Goal: Feedback & Contribution: Leave review/rating

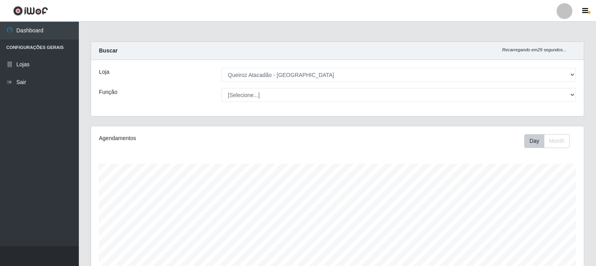
select select "464"
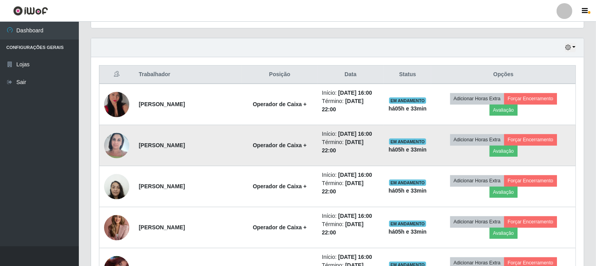
scroll to position [262, 0]
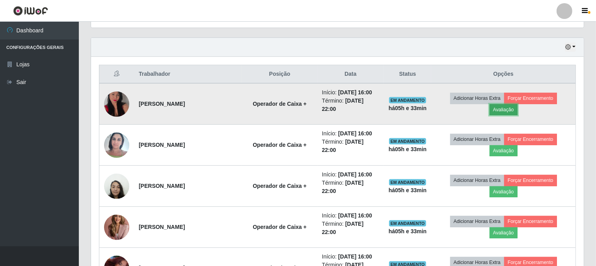
click at [509, 108] on button "Avaliação" at bounding box center [504, 109] width 28 height 11
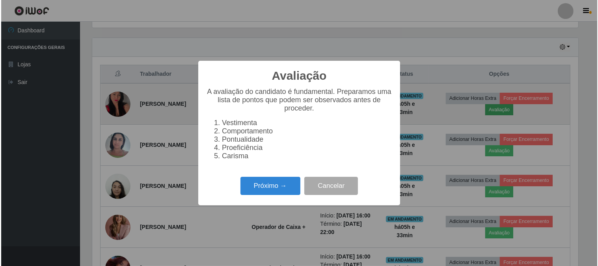
scroll to position [163, 488]
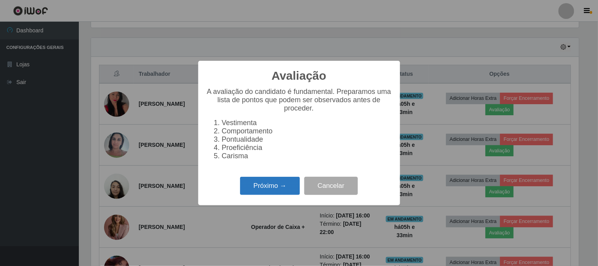
click at [269, 189] on button "Próximo →" at bounding box center [270, 186] width 60 height 19
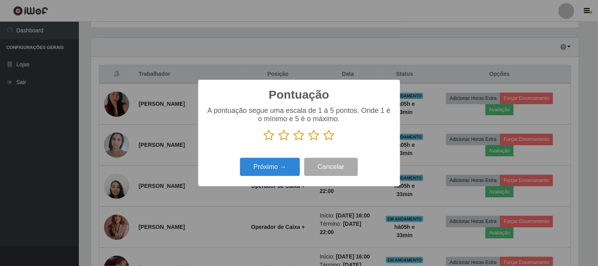
scroll to position [394316, 393991]
click at [326, 136] on icon at bounding box center [329, 135] width 11 height 12
click at [324, 141] on input "radio" at bounding box center [324, 141] width 0 height 0
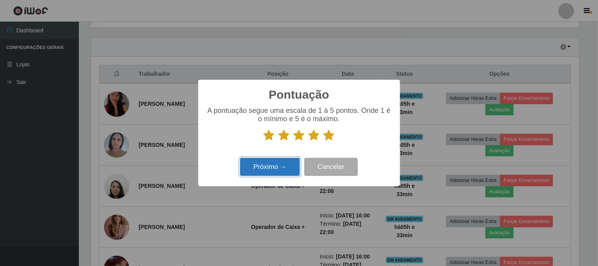
click at [274, 172] on button "Próximo →" at bounding box center [270, 167] width 60 height 19
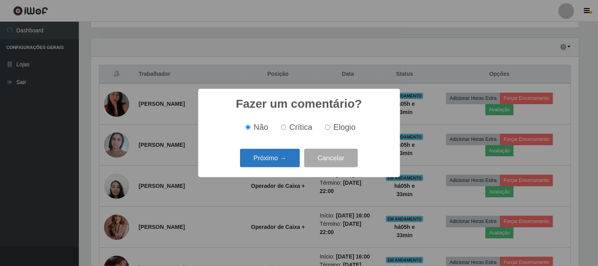
click at [275, 160] on button "Próximo →" at bounding box center [270, 158] width 60 height 19
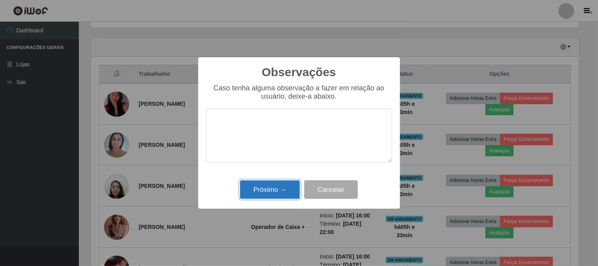
click at [288, 186] on button "Próximo →" at bounding box center [270, 189] width 60 height 19
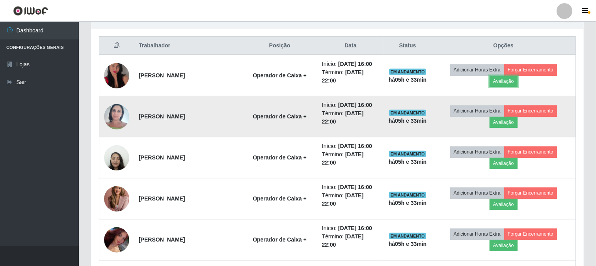
scroll to position [306, 0]
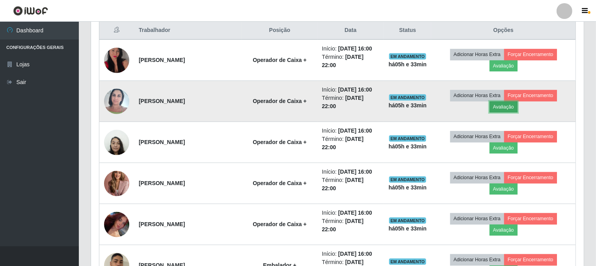
click at [503, 105] on button "Avaliação" at bounding box center [504, 106] width 28 height 11
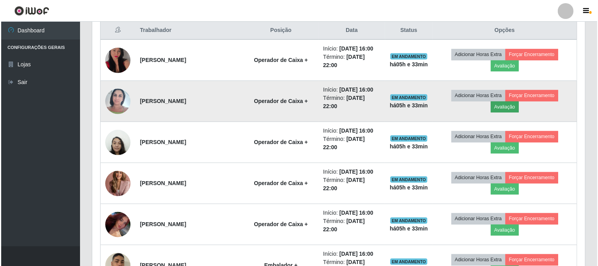
scroll to position [163, 488]
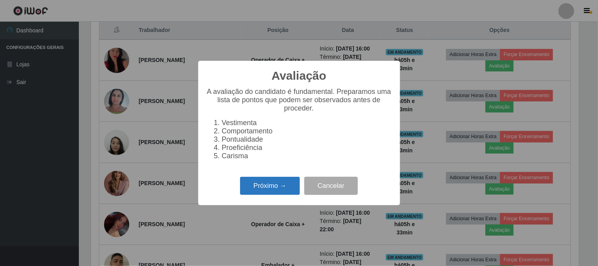
click at [284, 187] on button "Próximo →" at bounding box center [270, 186] width 60 height 19
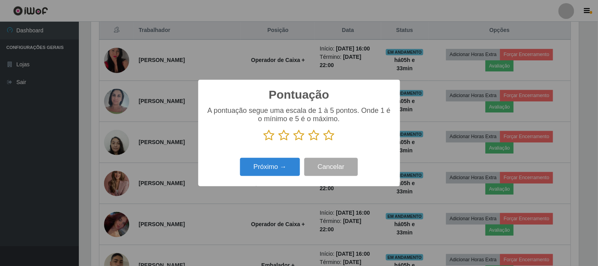
scroll to position [394316, 393991]
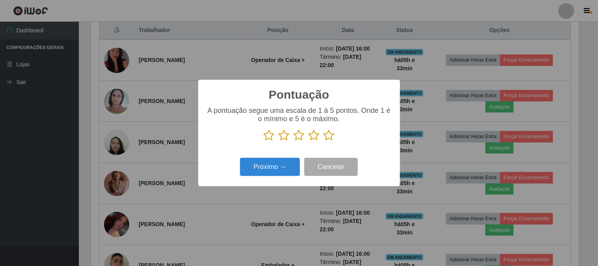
click at [332, 137] on icon at bounding box center [329, 135] width 11 height 12
click at [324, 141] on input "radio" at bounding box center [324, 141] width 0 height 0
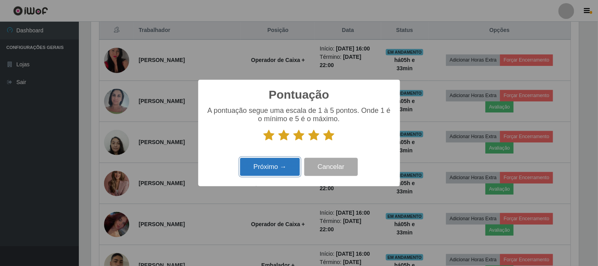
click at [286, 161] on button "Próximo →" at bounding box center [270, 167] width 60 height 19
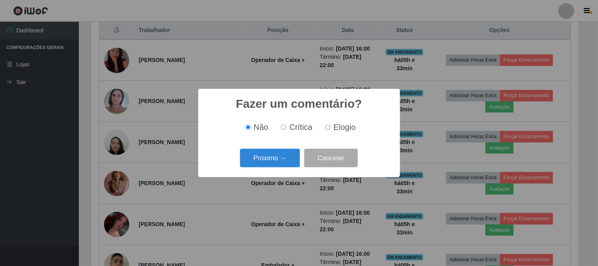
click at [286, 161] on button "Próximo →" at bounding box center [270, 158] width 60 height 19
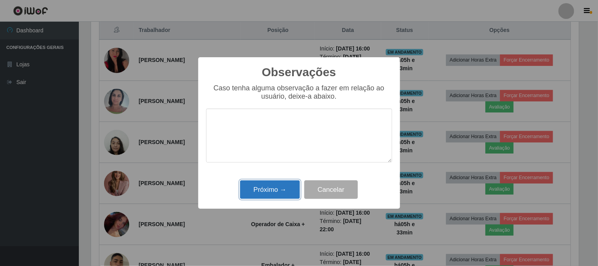
click at [264, 192] on button "Próximo →" at bounding box center [270, 189] width 60 height 19
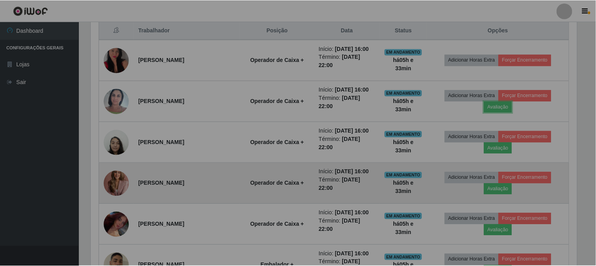
scroll to position [163, 493]
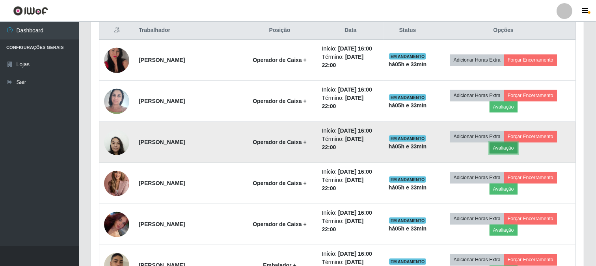
click at [495, 148] on button "Avaliação" at bounding box center [504, 147] width 28 height 11
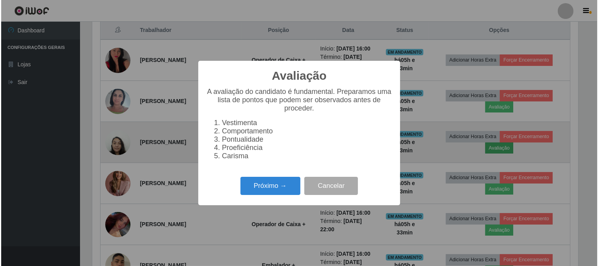
scroll to position [163, 488]
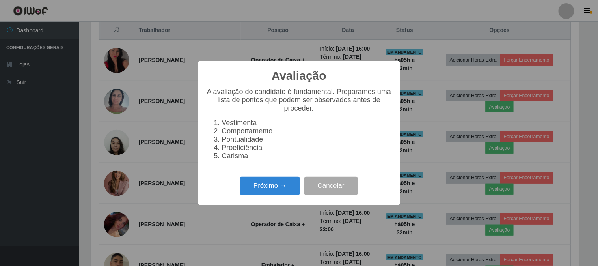
click at [292, 175] on div "Avaliação × A avaliação do candidato é fundamental. Preparamos uma lista de pon…" at bounding box center [299, 133] width 202 height 144
click at [290, 179] on div "Próximo → Cancelar" at bounding box center [299, 185] width 186 height 22
click at [289, 185] on button "Próximo →" at bounding box center [270, 186] width 60 height 19
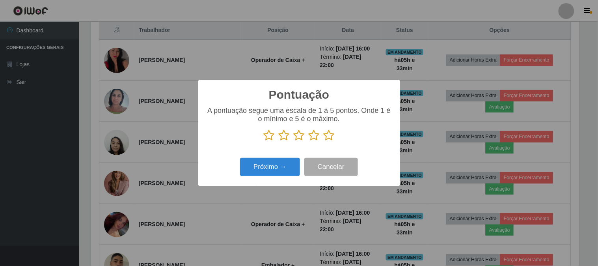
click at [329, 132] on icon at bounding box center [329, 135] width 11 height 12
click at [324, 141] on input "radio" at bounding box center [324, 141] width 0 height 0
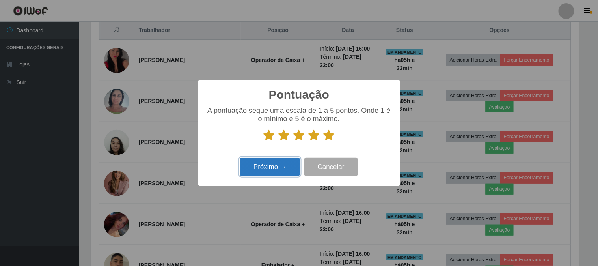
click at [287, 162] on button "Próximo →" at bounding box center [270, 167] width 60 height 19
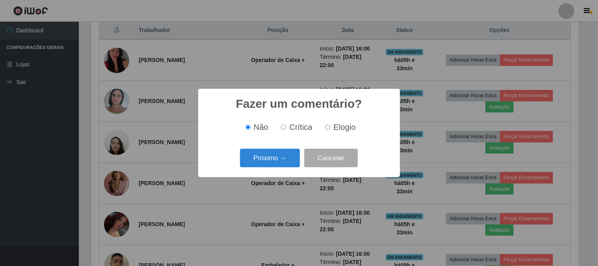
click at [287, 162] on button "Próximo →" at bounding box center [270, 158] width 60 height 19
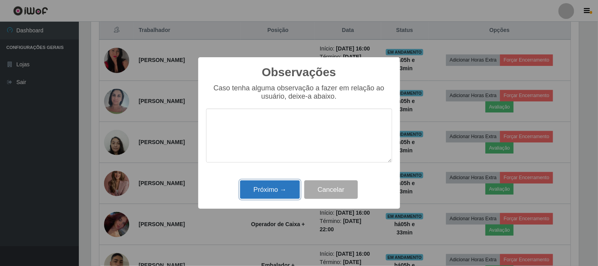
click at [274, 183] on button "Próximo →" at bounding box center [270, 189] width 60 height 19
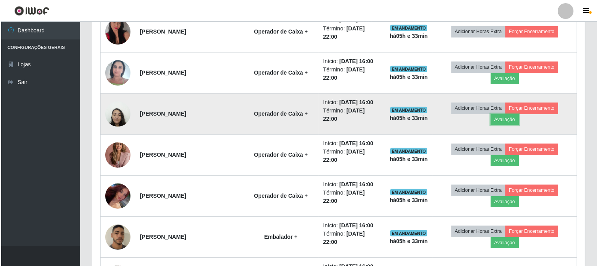
scroll to position [350, 0]
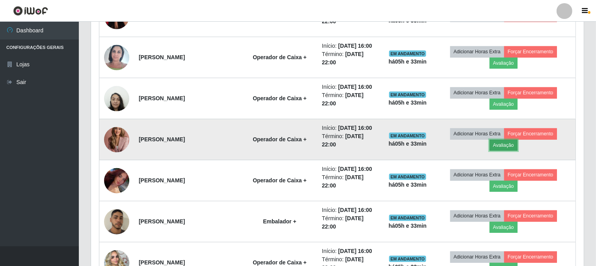
click at [496, 143] on button "Avaliação" at bounding box center [504, 145] width 28 height 11
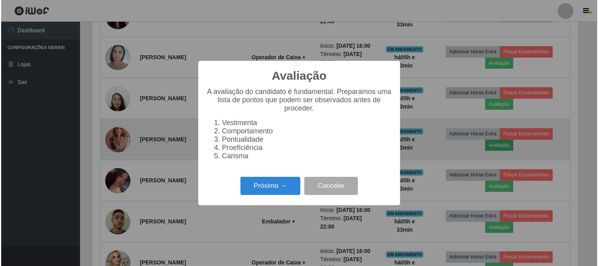
scroll to position [163, 488]
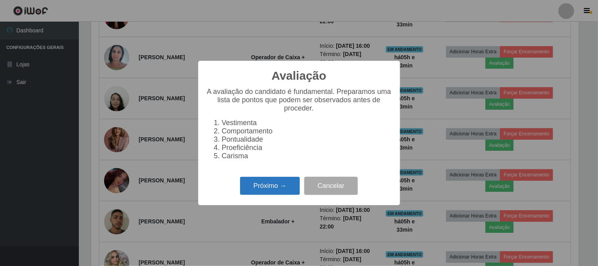
click at [270, 194] on button "Próximo →" at bounding box center [270, 186] width 60 height 19
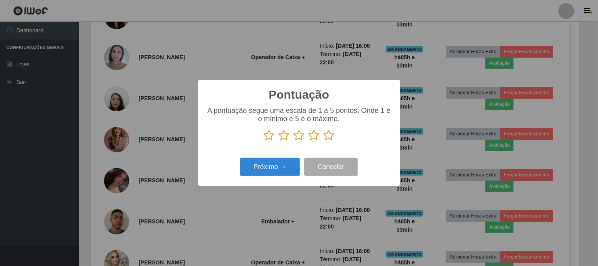
click at [327, 140] on icon at bounding box center [329, 135] width 11 height 12
click at [324, 141] on input "radio" at bounding box center [324, 141] width 0 height 0
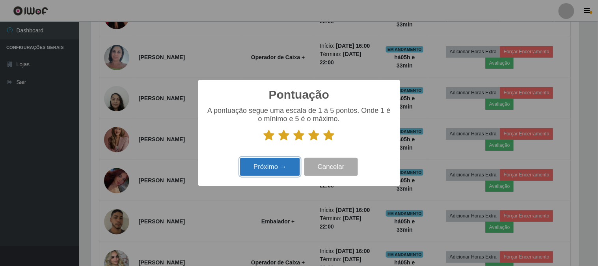
click at [265, 170] on button "Próximo →" at bounding box center [270, 167] width 60 height 19
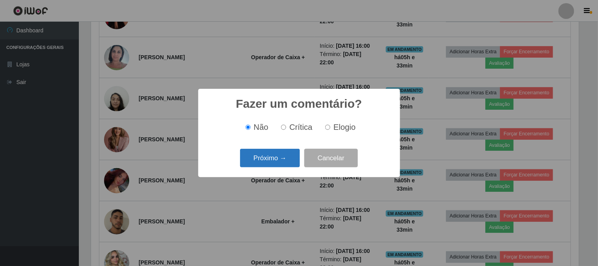
click at [265, 164] on button "Próximo →" at bounding box center [270, 158] width 60 height 19
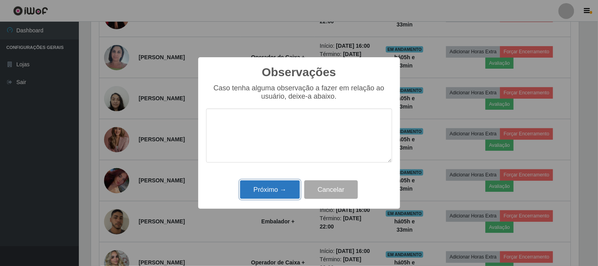
click at [264, 184] on button "Próximo →" at bounding box center [270, 189] width 60 height 19
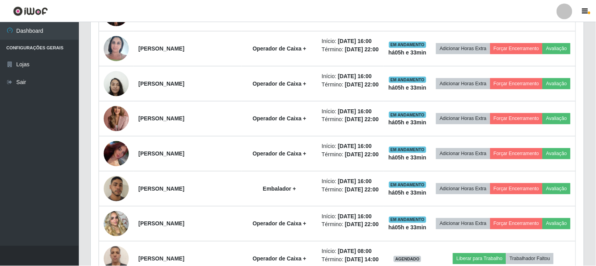
scroll to position [0, 0]
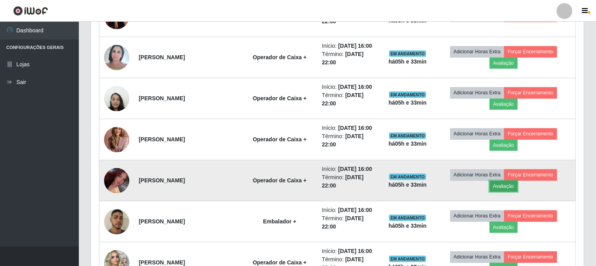
click at [500, 187] on button "Avaliação" at bounding box center [504, 186] width 28 height 11
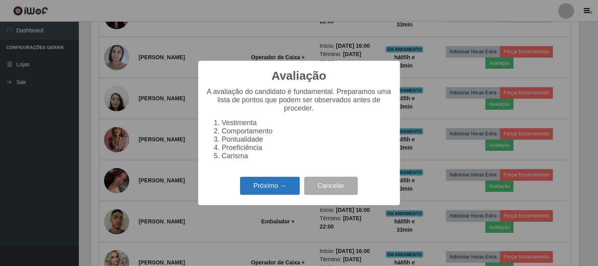
click at [262, 189] on button "Próximo →" at bounding box center [270, 186] width 60 height 19
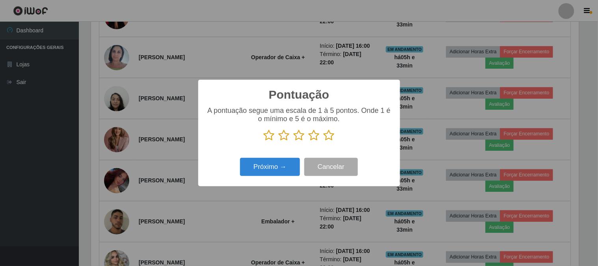
click at [331, 136] on icon at bounding box center [329, 135] width 11 height 12
click at [324, 141] on input "radio" at bounding box center [324, 141] width 0 height 0
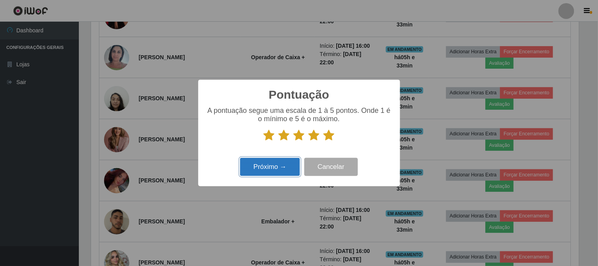
click at [273, 168] on button "Próximo →" at bounding box center [270, 167] width 60 height 19
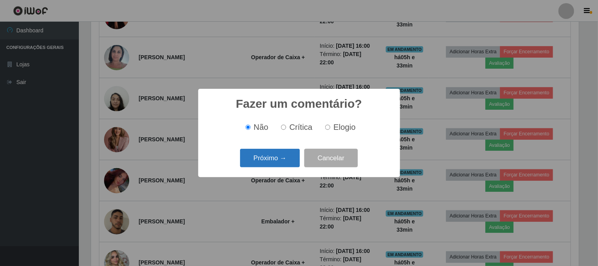
click at [277, 160] on button "Próximo →" at bounding box center [270, 158] width 60 height 19
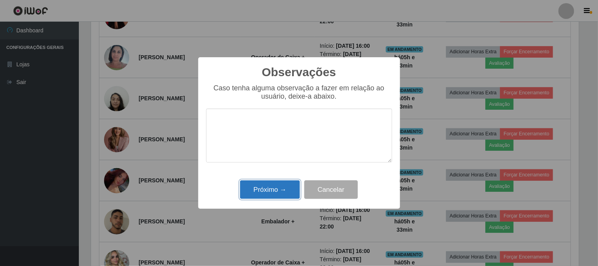
click at [260, 199] on button "Próximo →" at bounding box center [270, 189] width 60 height 19
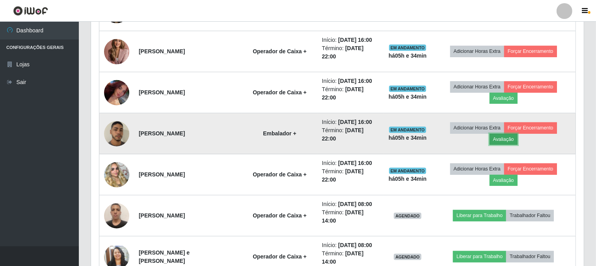
click at [503, 138] on button "Avaliação" at bounding box center [504, 139] width 28 height 11
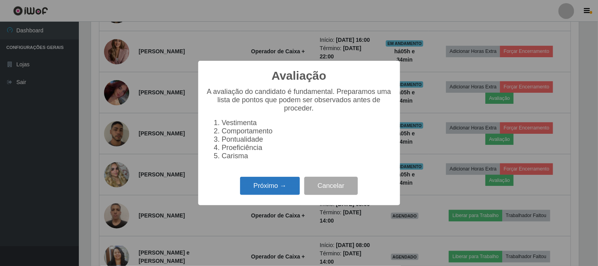
click at [297, 191] on button "Próximo →" at bounding box center [270, 186] width 60 height 19
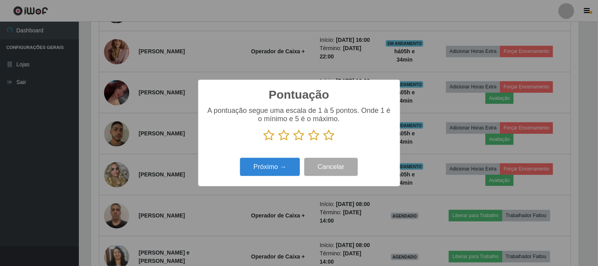
click at [334, 136] on icon at bounding box center [329, 135] width 11 height 12
click at [324, 141] on input "radio" at bounding box center [324, 141] width 0 height 0
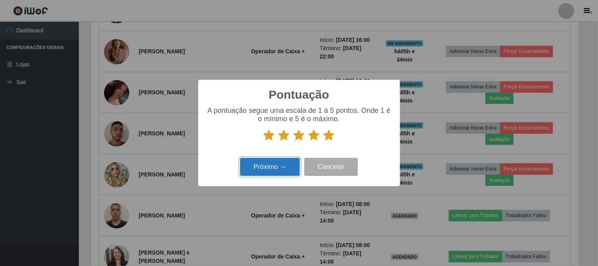
click at [285, 163] on button "Próximo →" at bounding box center [270, 167] width 60 height 19
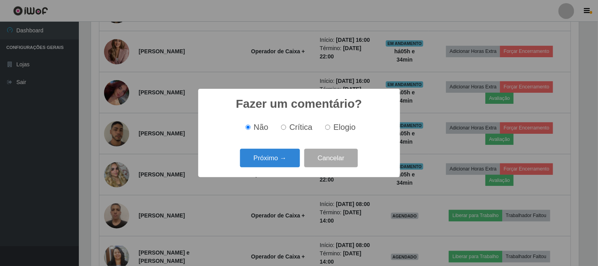
click at [285, 163] on button "Próximo →" at bounding box center [270, 158] width 60 height 19
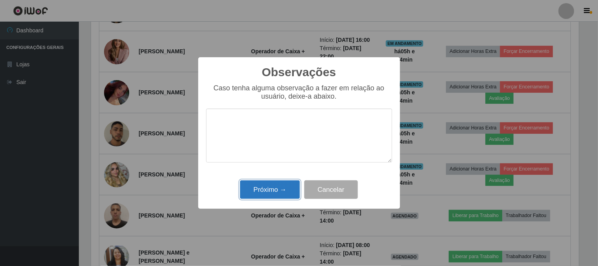
click at [261, 189] on button "Próximo →" at bounding box center [270, 189] width 60 height 19
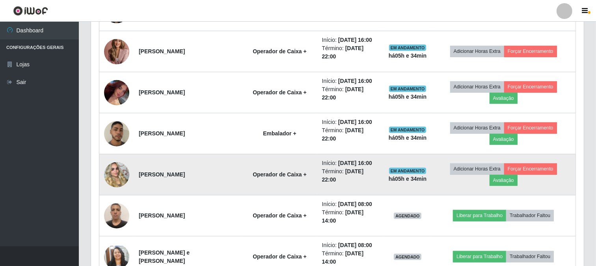
click at [125, 183] on img at bounding box center [116, 174] width 25 height 45
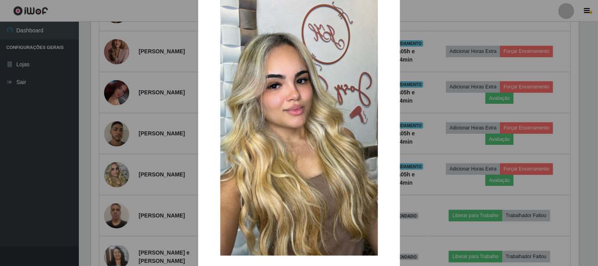
click at [145, 155] on div "× OK Cancel" at bounding box center [299, 133] width 598 height 266
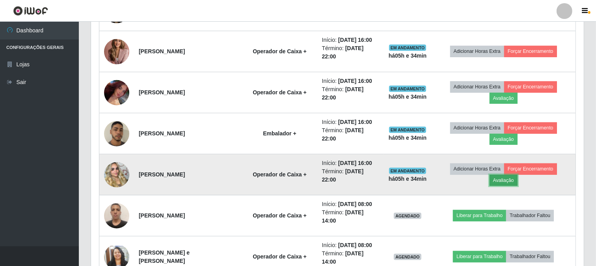
click at [496, 181] on button "Avaliação" at bounding box center [504, 180] width 28 height 11
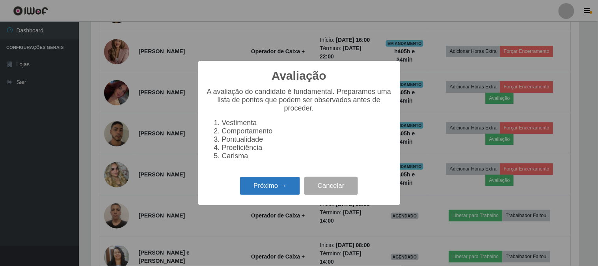
click at [263, 194] on button "Próximo →" at bounding box center [270, 186] width 60 height 19
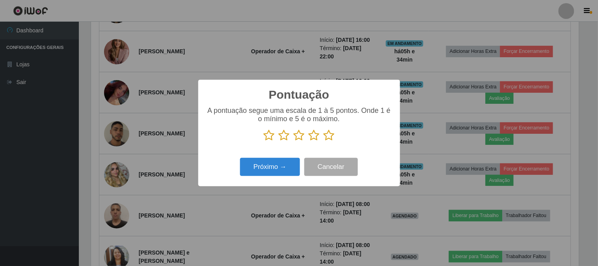
click at [330, 139] on icon at bounding box center [329, 135] width 11 height 12
click at [324, 141] on input "radio" at bounding box center [324, 141] width 0 height 0
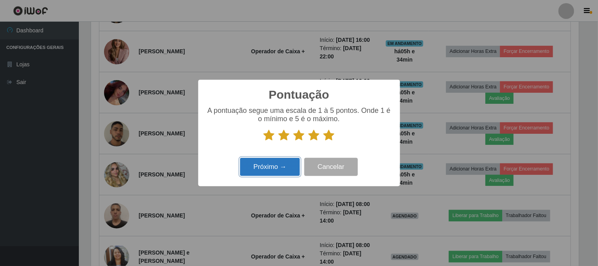
click at [285, 168] on button "Próximo →" at bounding box center [270, 167] width 60 height 19
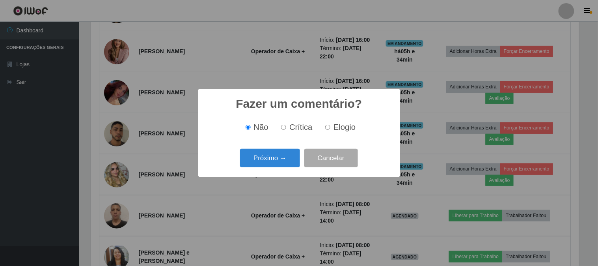
click at [285, 167] on button "Próximo →" at bounding box center [270, 158] width 60 height 19
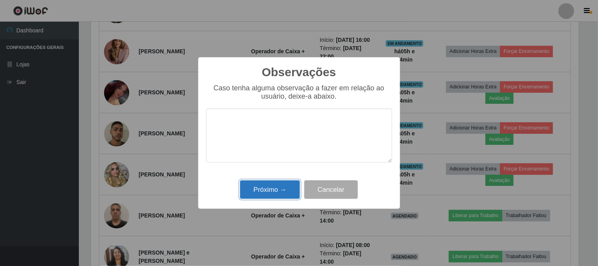
click at [280, 189] on button "Próximo →" at bounding box center [270, 189] width 60 height 19
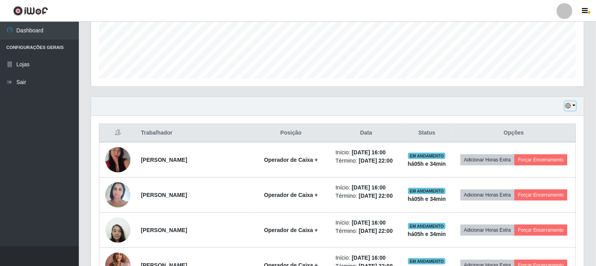
click at [571, 103] on icon "button" at bounding box center [569, 106] width 6 height 6
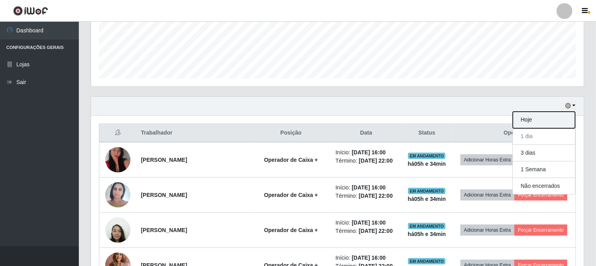
click at [525, 118] on button "Hoje" at bounding box center [544, 120] width 62 height 17
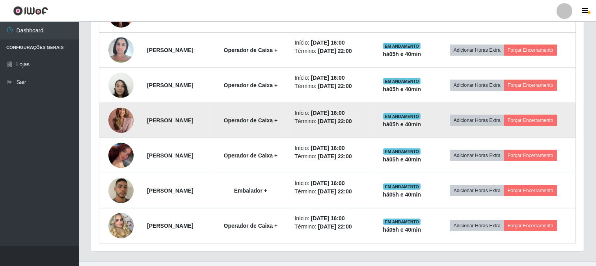
scroll to position [364, 0]
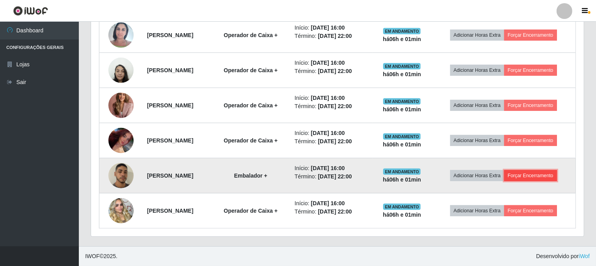
click at [525, 170] on button "Forçar Encerramento" at bounding box center [531, 175] width 53 height 11
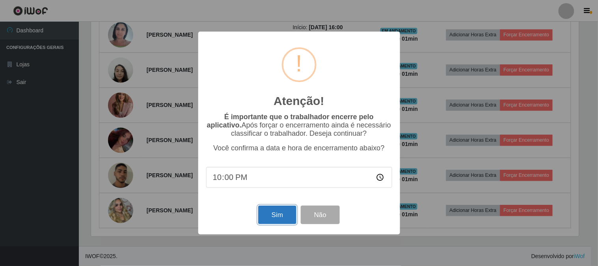
click at [279, 217] on button "Sim" at bounding box center [277, 215] width 38 height 19
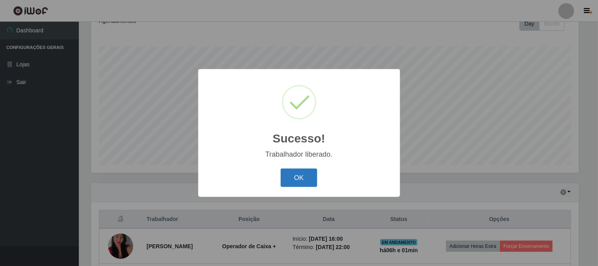
click at [290, 170] on button "OK" at bounding box center [299, 177] width 37 height 19
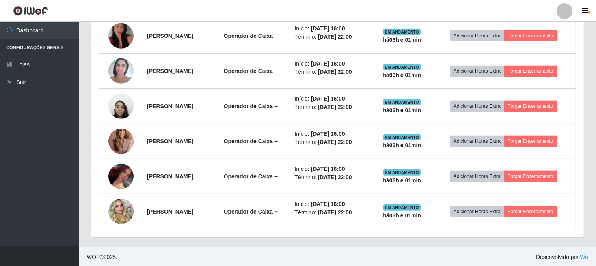
scroll to position [328, 0]
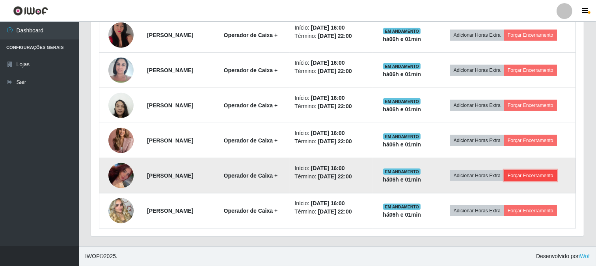
click at [535, 175] on button "Forçar Encerramento" at bounding box center [531, 175] width 53 height 11
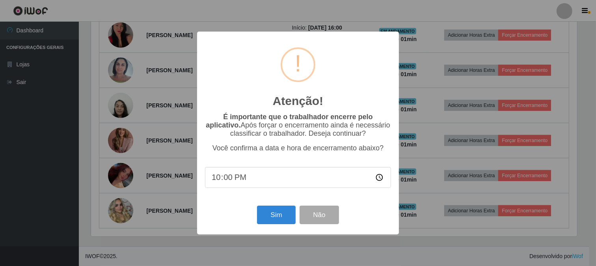
scroll to position [163, 488]
click at [286, 214] on button "Sim" at bounding box center [277, 215] width 38 height 19
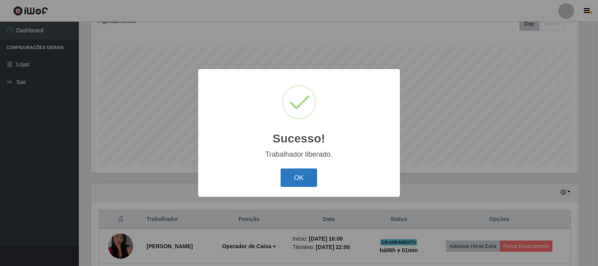
click at [289, 173] on button "OK" at bounding box center [299, 177] width 37 height 19
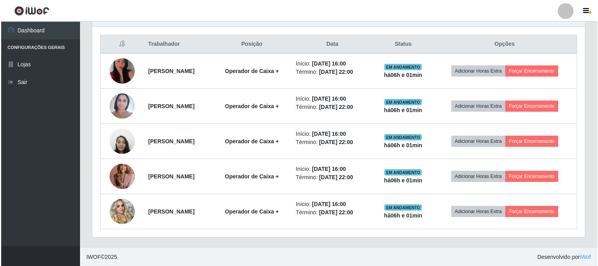
scroll to position [293, 0]
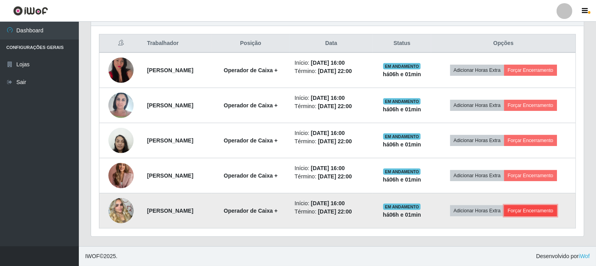
click at [518, 211] on button "Forçar Encerramento" at bounding box center [531, 210] width 53 height 11
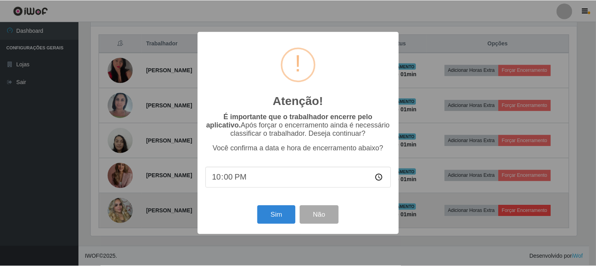
scroll to position [163, 488]
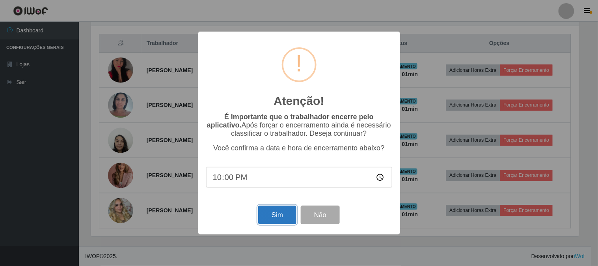
click at [266, 220] on button "Sim" at bounding box center [277, 215] width 38 height 19
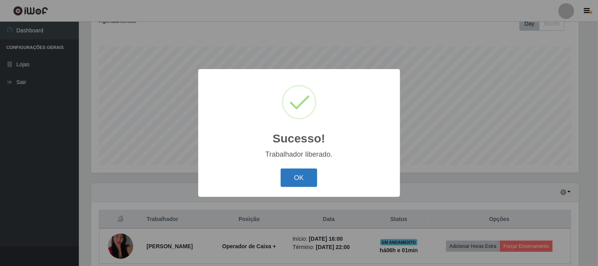
click at [313, 175] on button "OK" at bounding box center [299, 177] width 37 height 19
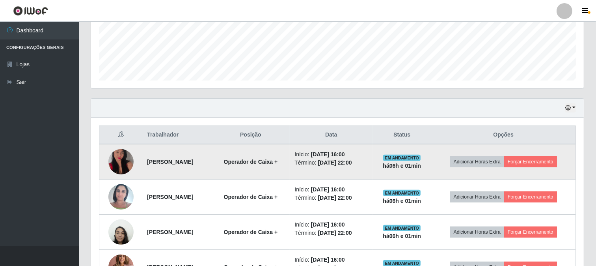
scroll to position [205, 0]
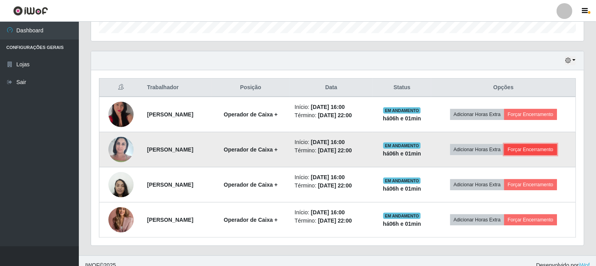
click at [531, 153] on button "Forçar Encerramento" at bounding box center [531, 149] width 53 height 11
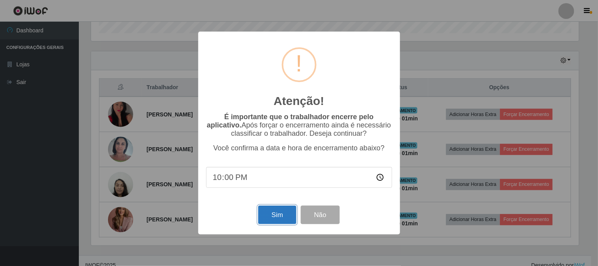
click at [269, 210] on button "Sim" at bounding box center [277, 215] width 38 height 19
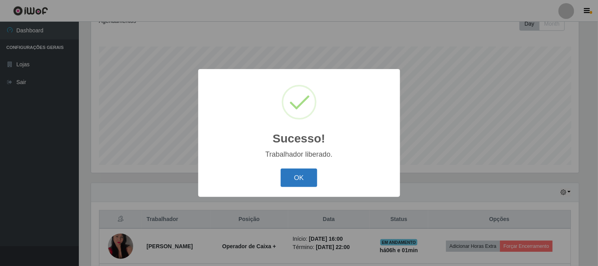
click at [300, 178] on button "OK" at bounding box center [299, 177] width 37 height 19
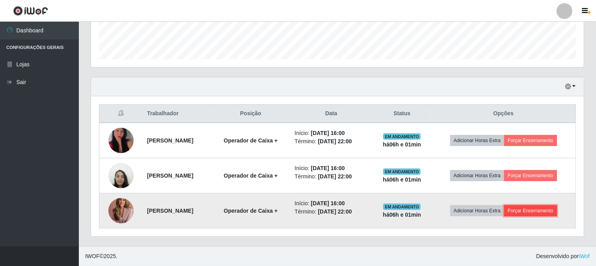
click at [527, 207] on button "Forçar Encerramento" at bounding box center [531, 210] width 53 height 11
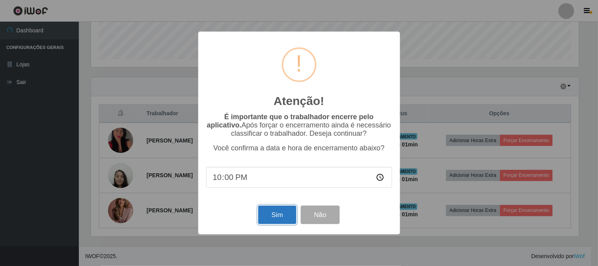
click at [275, 216] on button "Sim" at bounding box center [277, 215] width 38 height 19
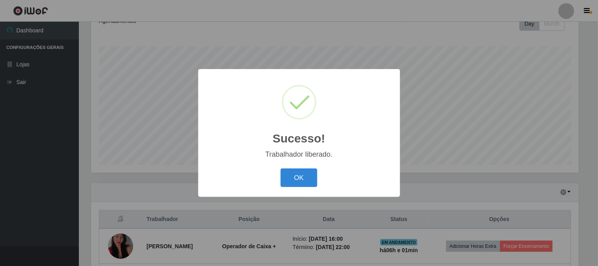
click at [281, 168] on button "OK" at bounding box center [299, 177] width 37 height 19
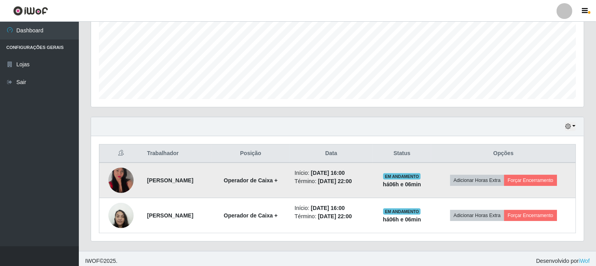
scroll to position [188, 0]
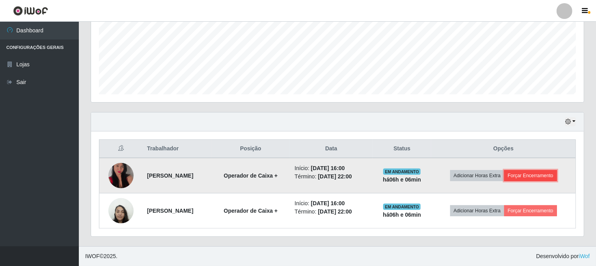
click at [535, 178] on button "Forçar Encerramento" at bounding box center [531, 175] width 53 height 11
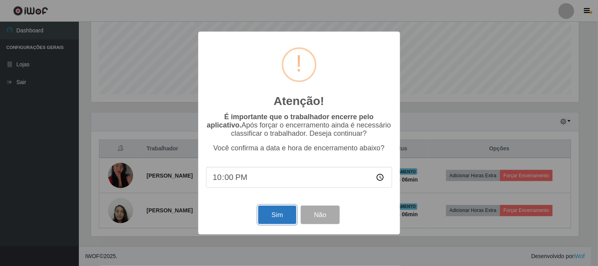
click at [293, 219] on button "Sim" at bounding box center [277, 215] width 38 height 19
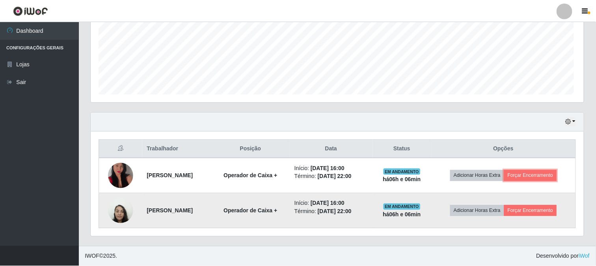
scroll to position [163, 493]
click at [531, 217] on td "Adicionar Horas Extra Forçar Encerramento" at bounding box center [504, 210] width 144 height 35
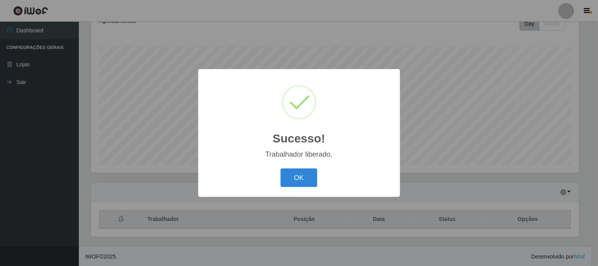
scroll to position [163, 488]
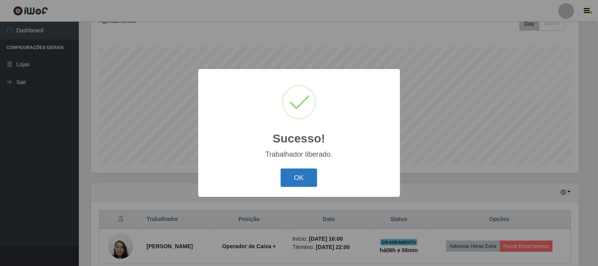
click at [304, 177] on button "OK" at bounding box center [299, 177] width 37 height 19
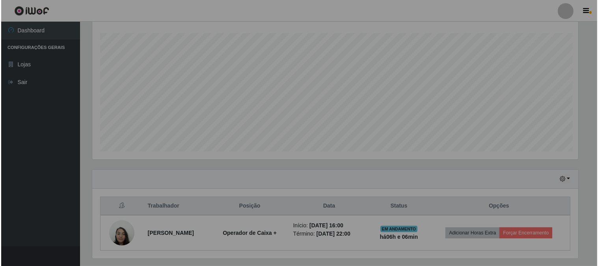
scroll to position [152, 0]
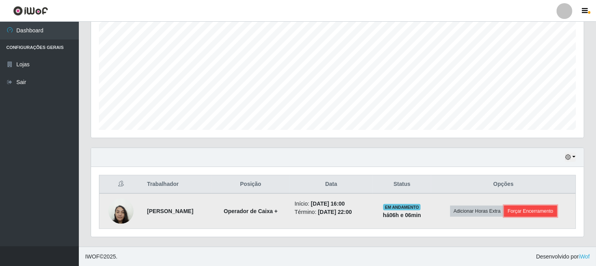
click at [533, 209] on button "Forçar Encerramento" at bounding box center [531, 211] width 53 height 11
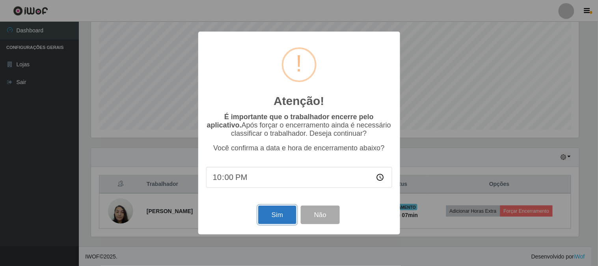
click at [273, 222] on button "Sim" at bounding box center [277, 215] width 38 height 19
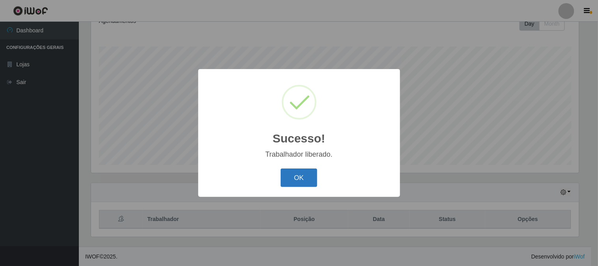
click at [289, 170] on button "OK" at bounding box center [299, 177] width 37 height 19
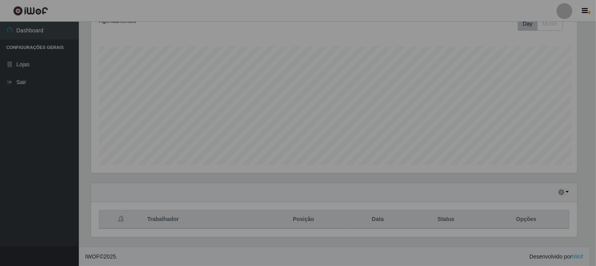
scroll to position [163, 493]
